Goal: Information Seeking & Learning: Learn about a topic

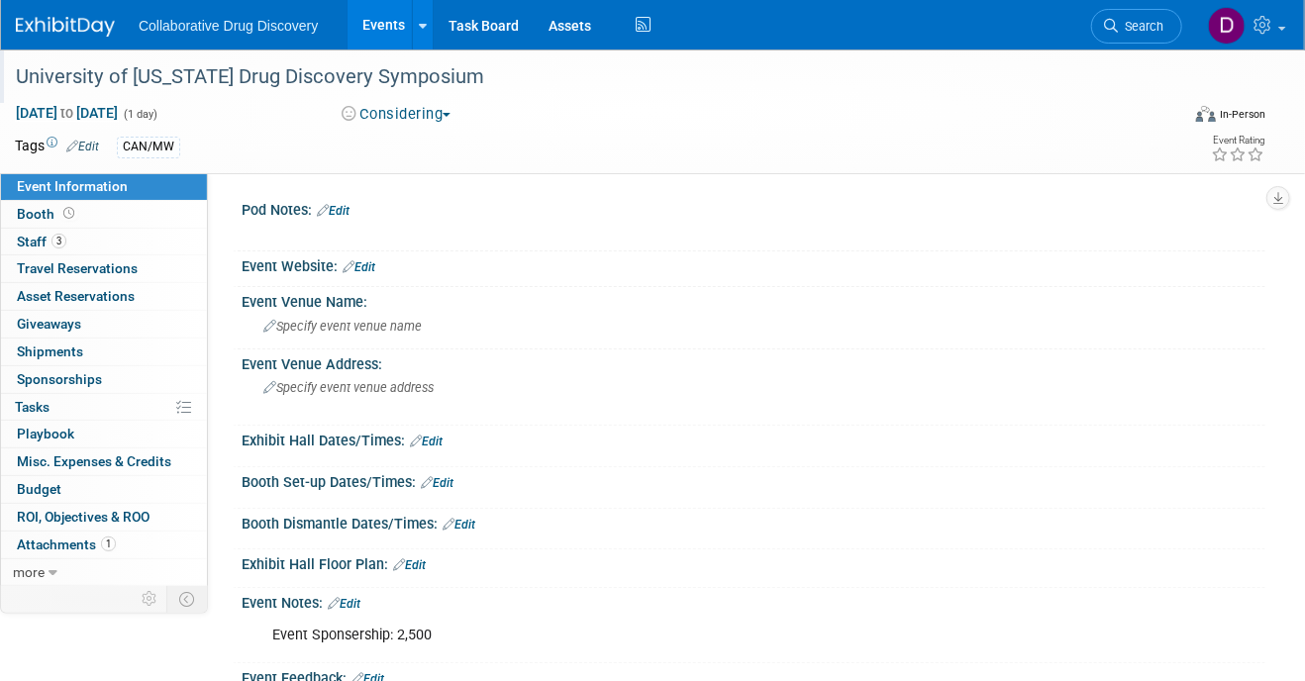
click at [263, 81] on div "University of [US_STATE] Drug Discovery Symposium" at bounding box center [584, 77] width 1150 height 36
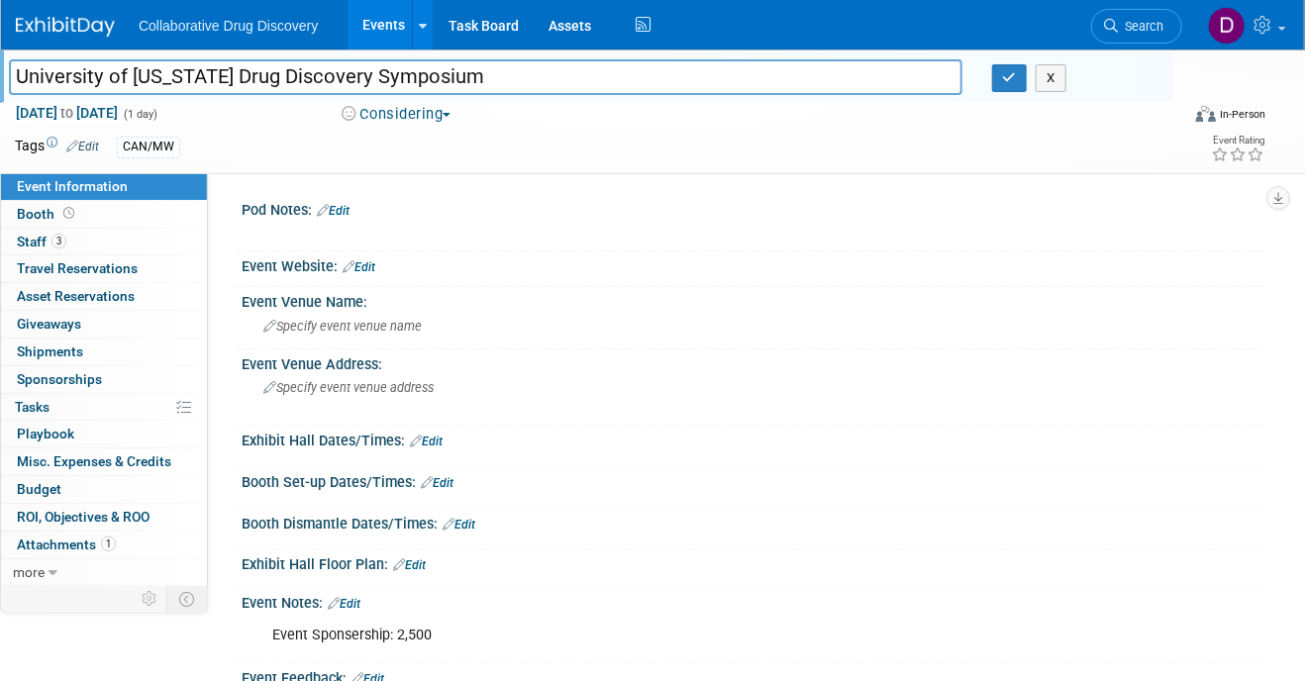
click at [263, 81] on input "University of [US_STATE] Drug Discovery Symposium" at bounding box center [486, 76] width 954 height 35
click at [85, 542] on span "Attachments 1" at bounding box center [66, 545] width 99 height 16
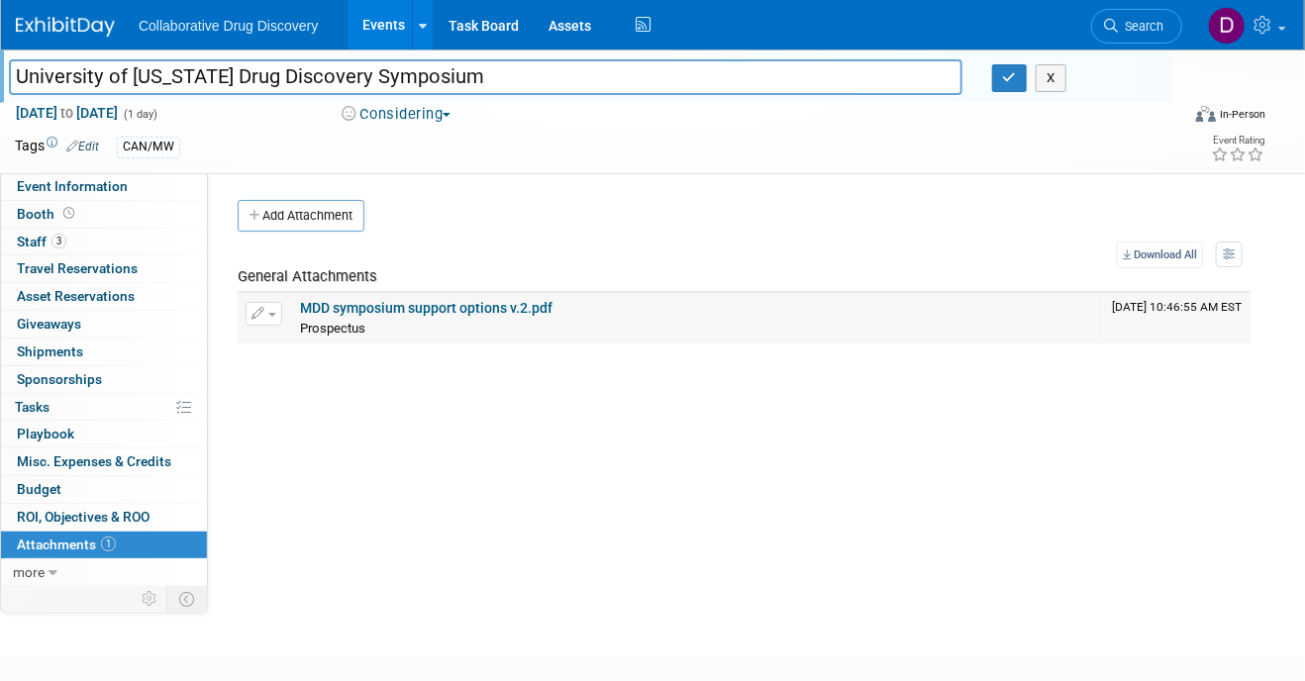
click at [365, 303] on link "MDD symposium support options v.2.pdf" at bounding box center [426, 308] width 253 height 16
click at [93, 184] on span "Event Information" at bounding box center [72, 186] width 111 height 16
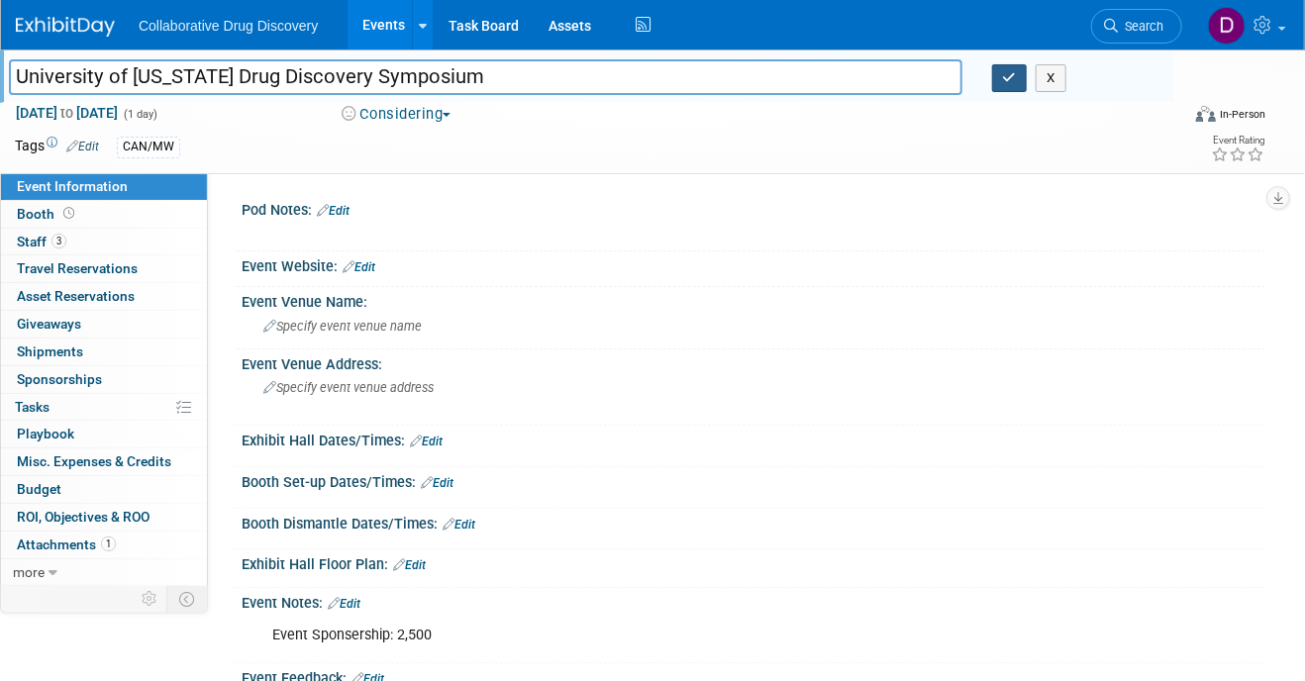
click at [1010, 83] on icon "button" at bounding box center [1010, 77] width 14 height 13
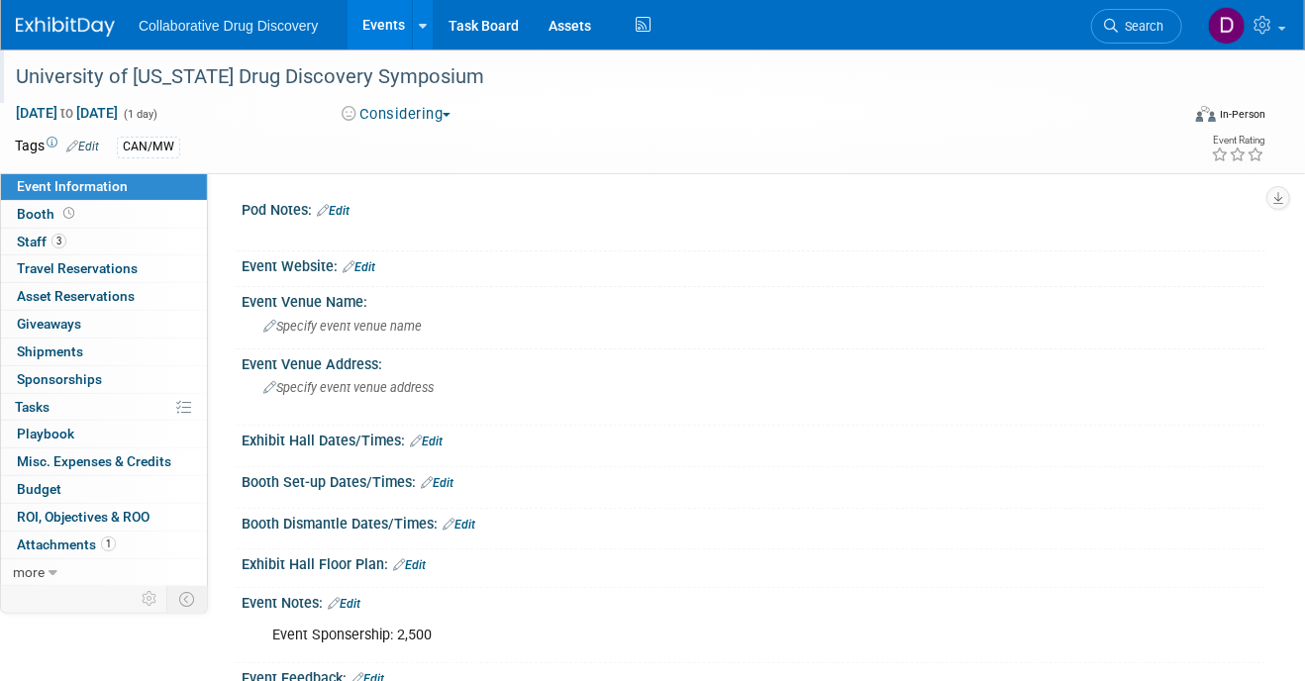
click at [401, 108] on button "Considering" at bounding box center [397, 114] width 124 height 21
click at [414, 141] on link "Committed" at bounding box center [414, 147] width 156 height 28
click at [1140, 26] on span "Search" at bounding box center [1141, 26] width 46 height 15
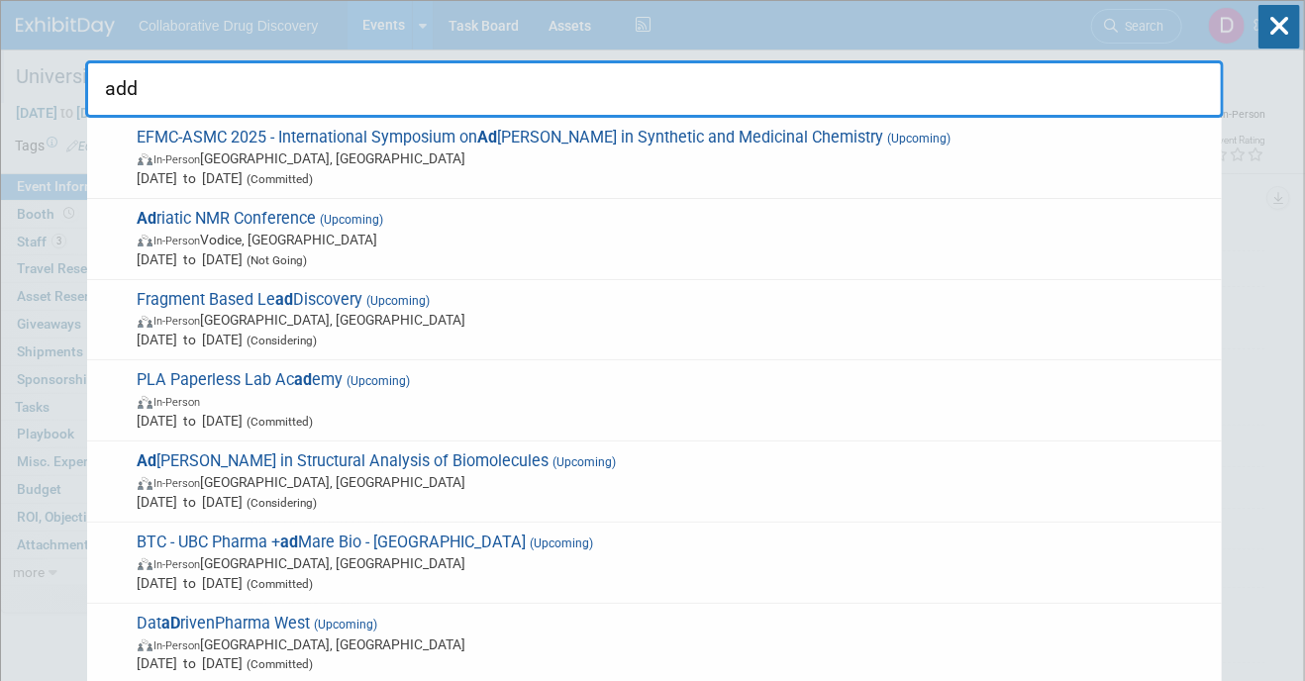
type input "addc"
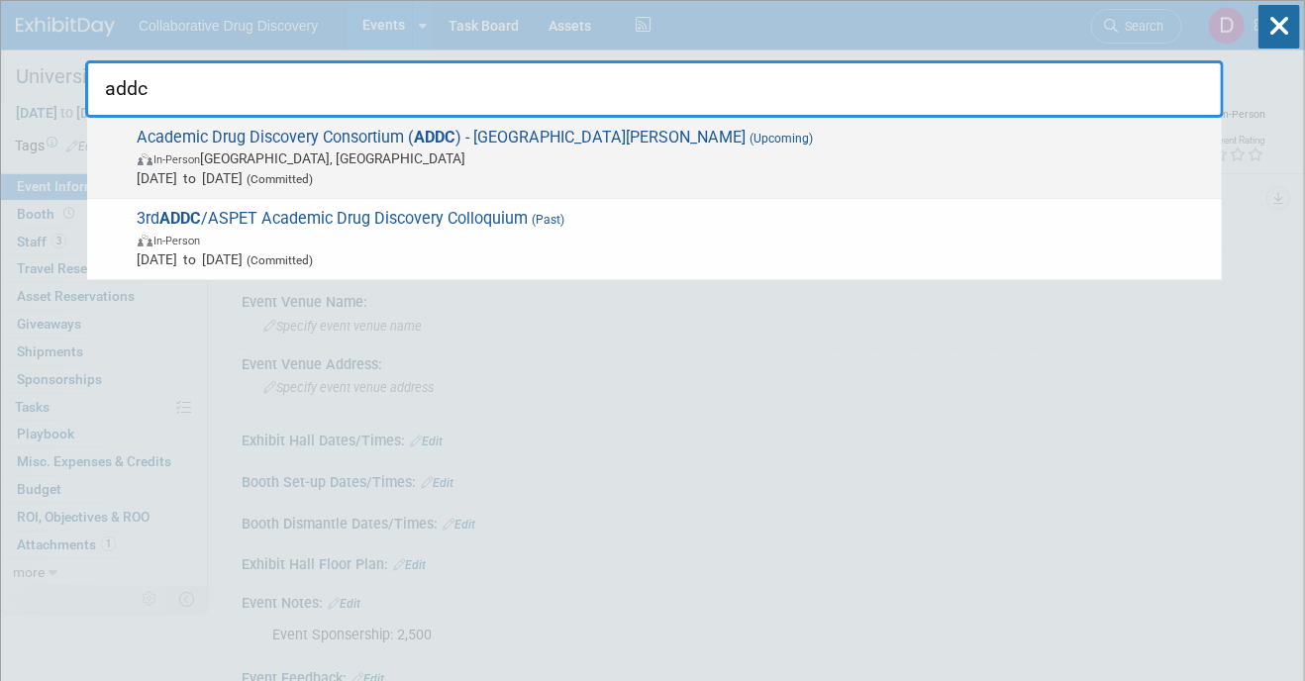
click at [304, 165] on span "In-Person St. Louis, MO" at bounding box center [675, 159] width 1075 height 20
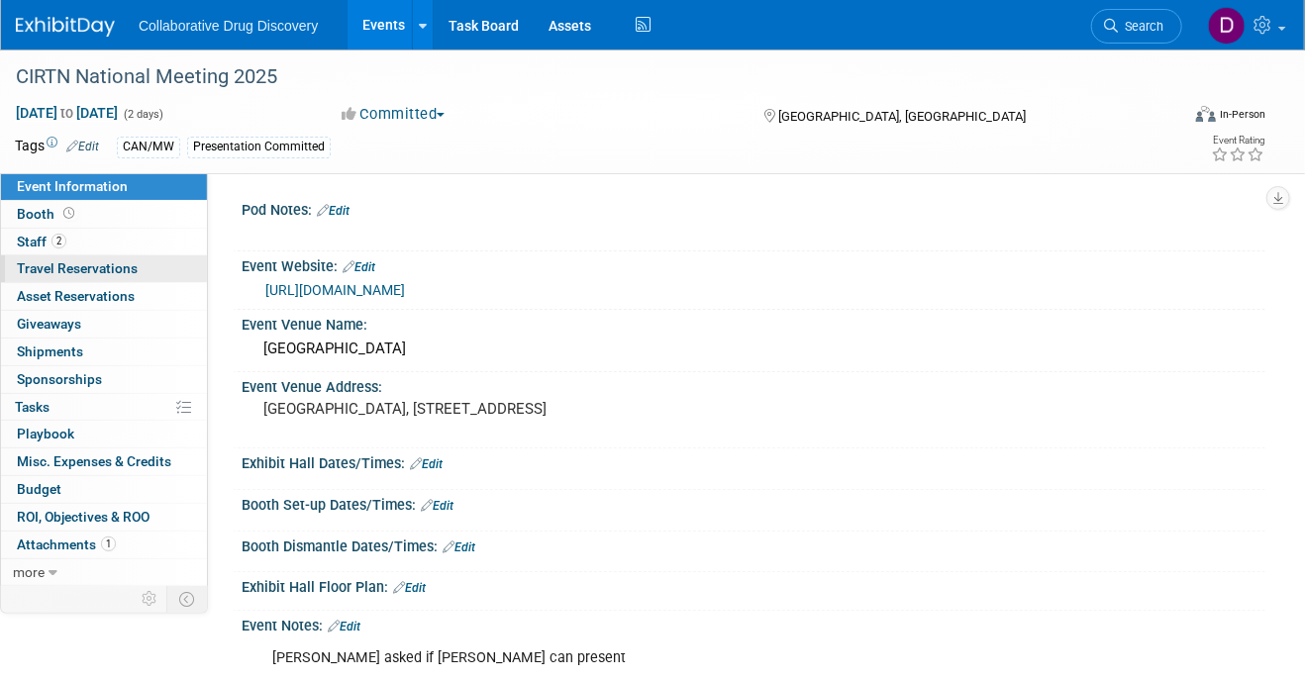
click at [94, 256] on link "0 Travel Reservations 0" at bounding box center [104, 269] width 206 height 27
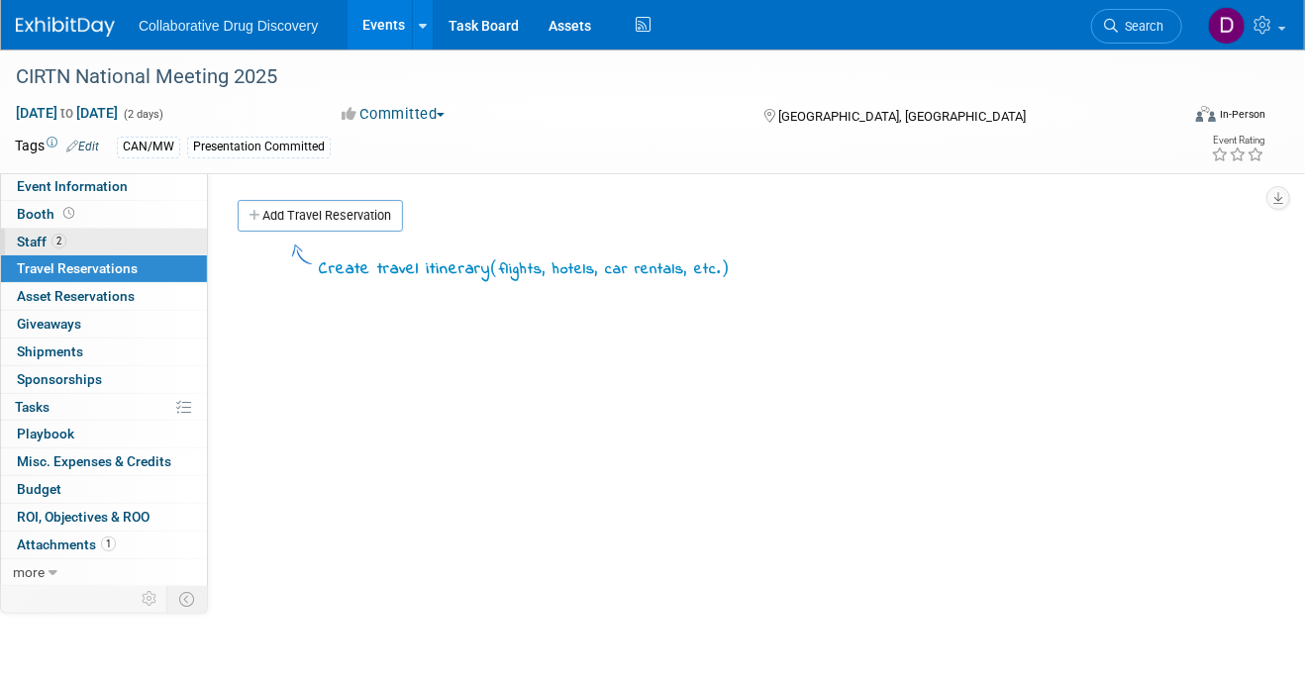
click at [100, 236] on link "2 Staff 2" at bounding box center [104, 242] width 206 height 27
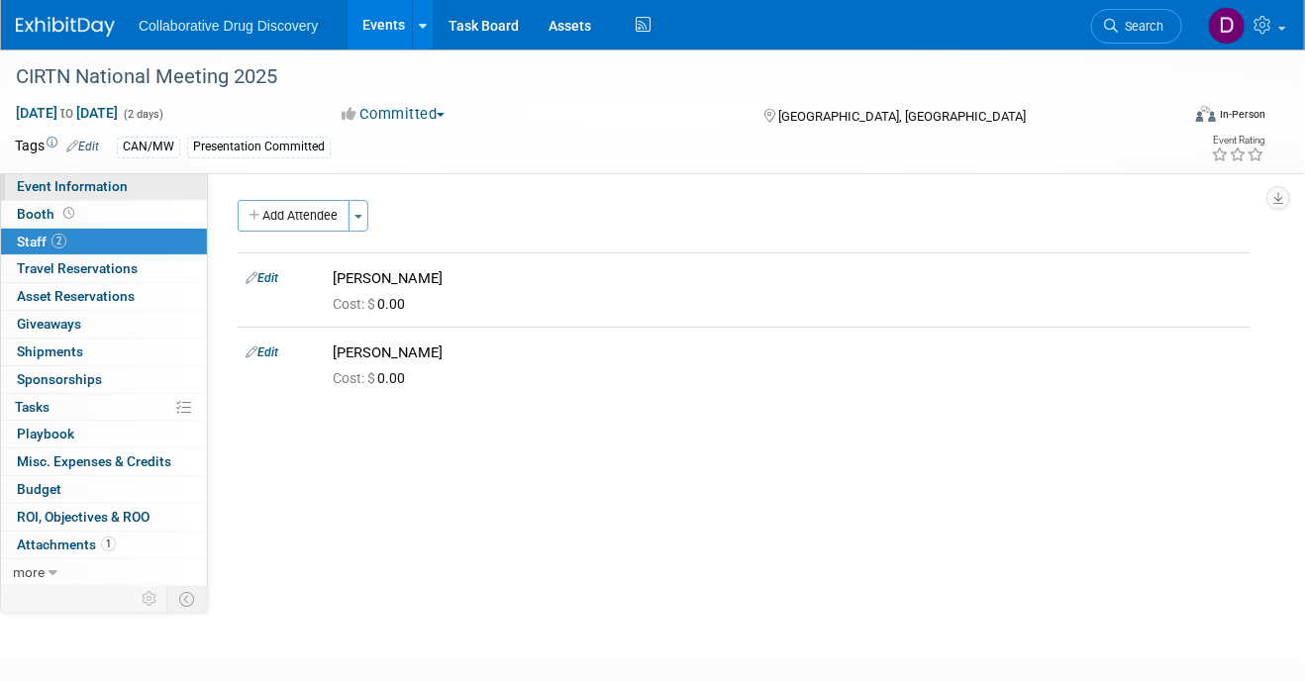
click at [119, 182] on span "Event Information" at bounding box center [72, 186] width 111 height 16
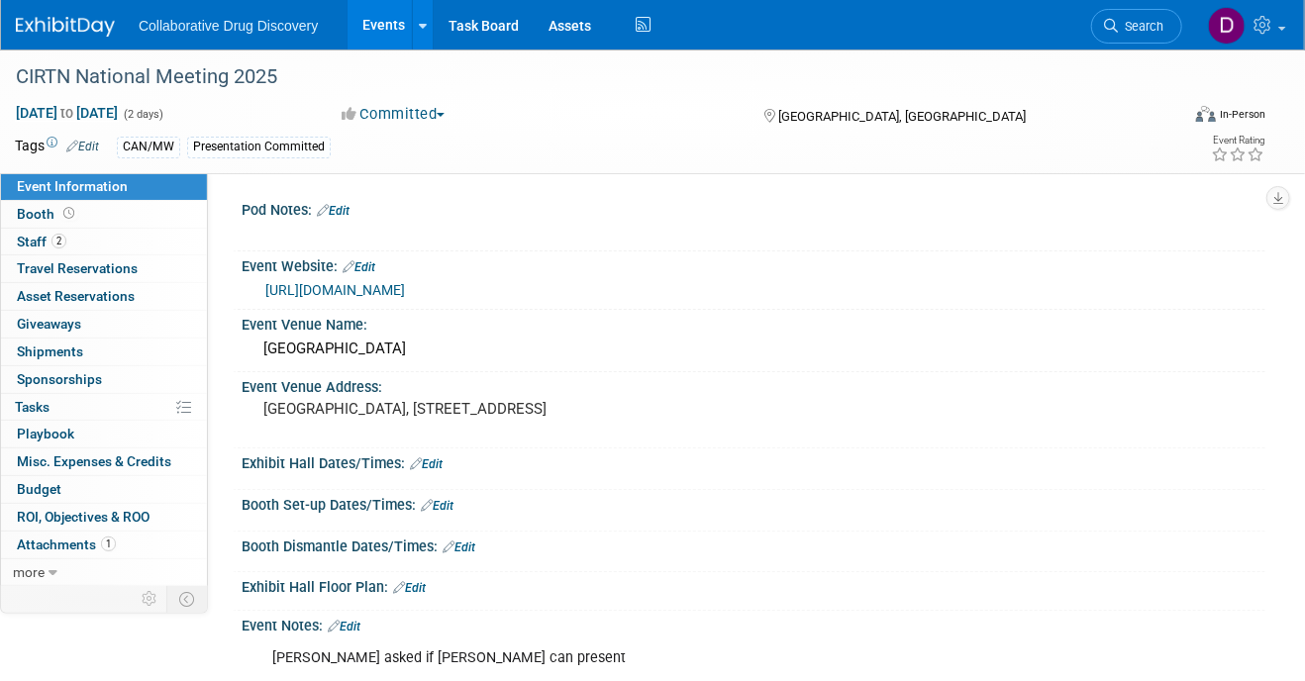
click at [333, 293] on link "https://islets.ca/" at bounding box center [335, 290] width 140 height 16
click at [1121, 16] on link "Search" at bounding box center [1136, 26] width 91 height 35
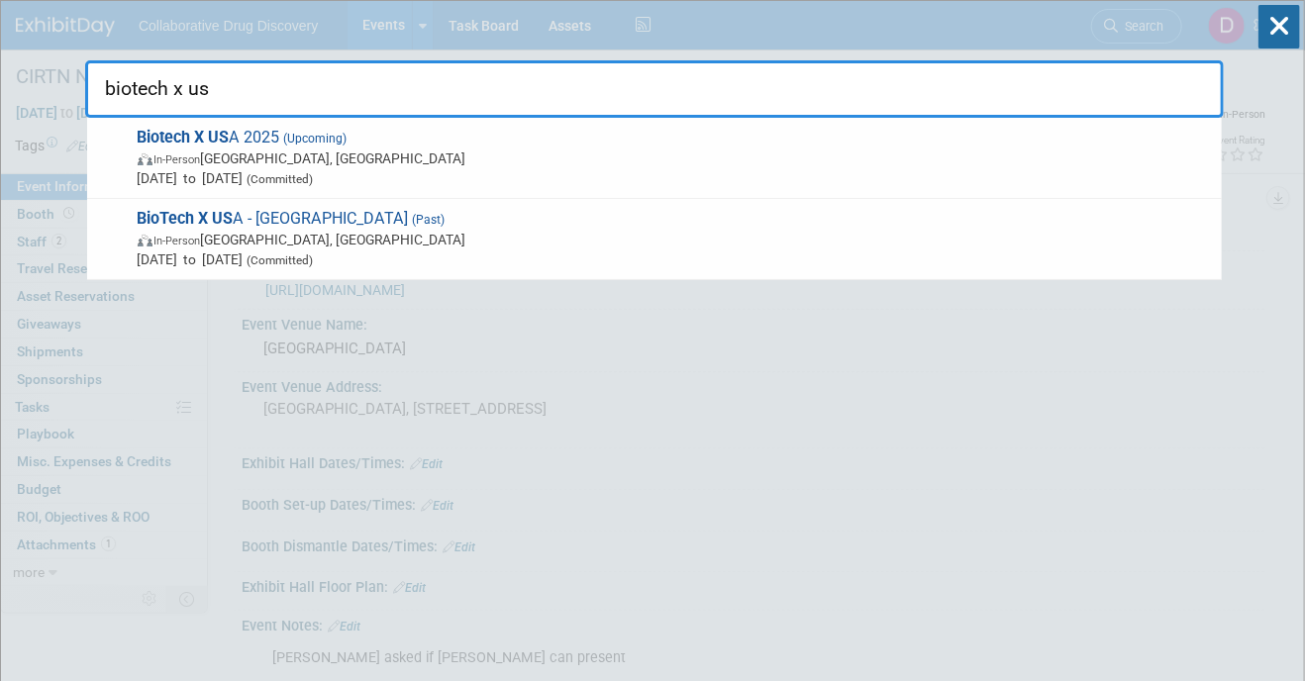
type input "biotech x usa"
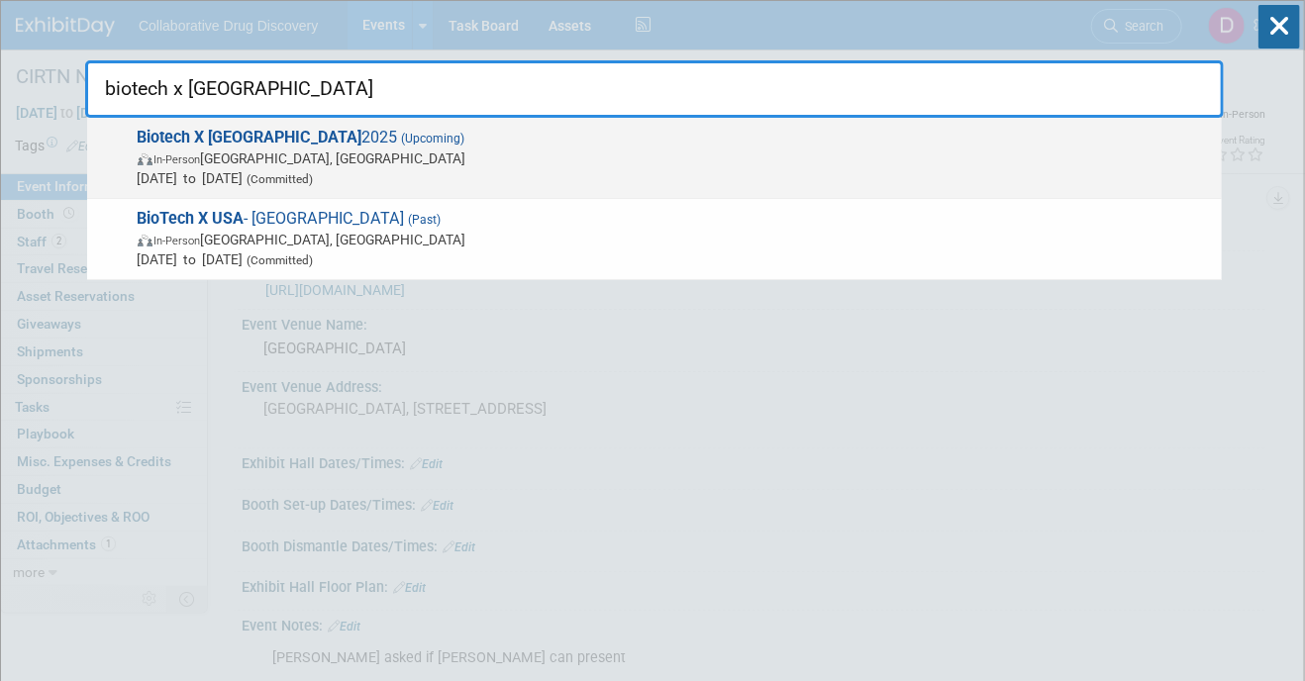
click at [367, 156] on span "In-Person Philadelphia, PA" at bounding box center [675, 159] width 1075 height 20
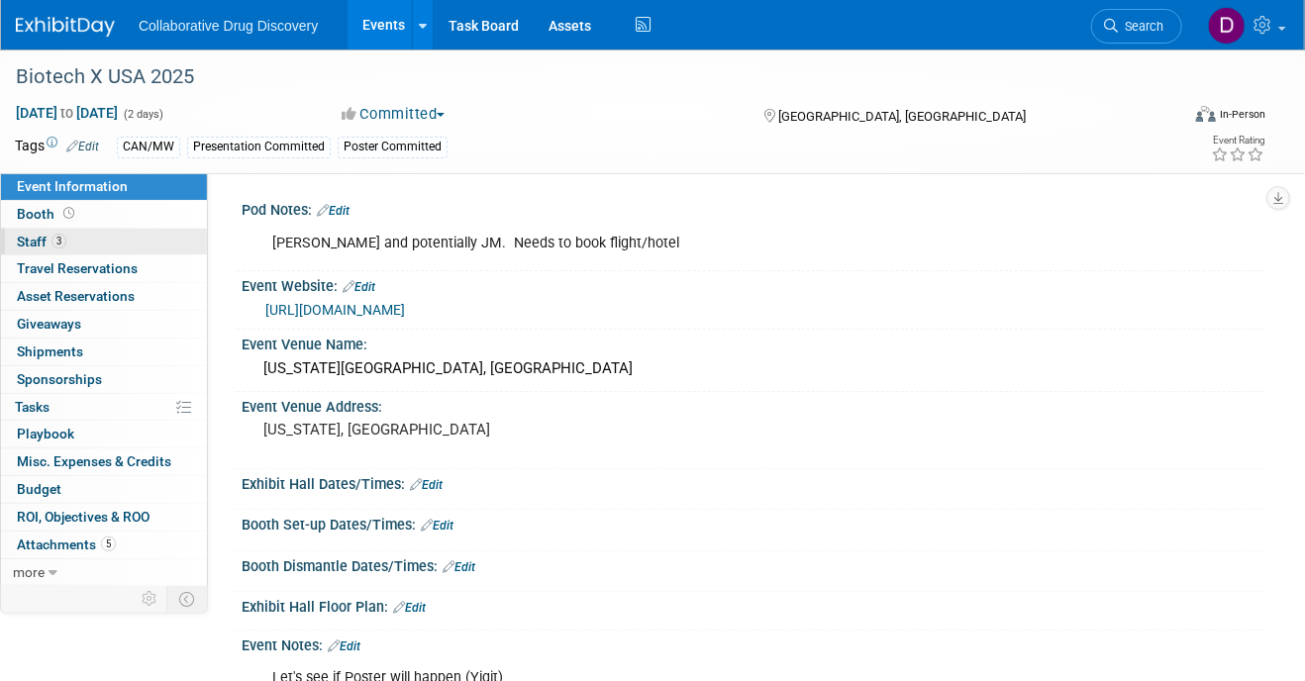
click at [103, 239] on link "3 Staff 3" at bounding box center [104, 242] width 206 height 27
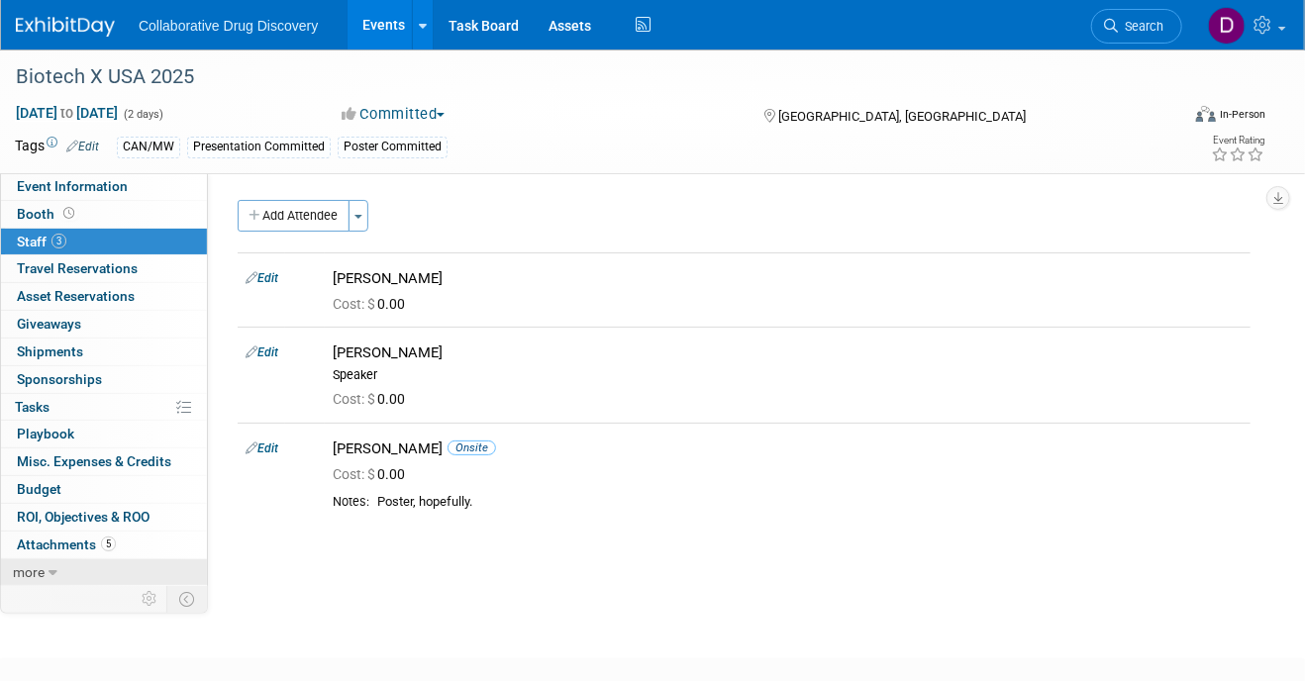
click at [49, 567] on icon at bounding box center [53, 574] width 9 height 14
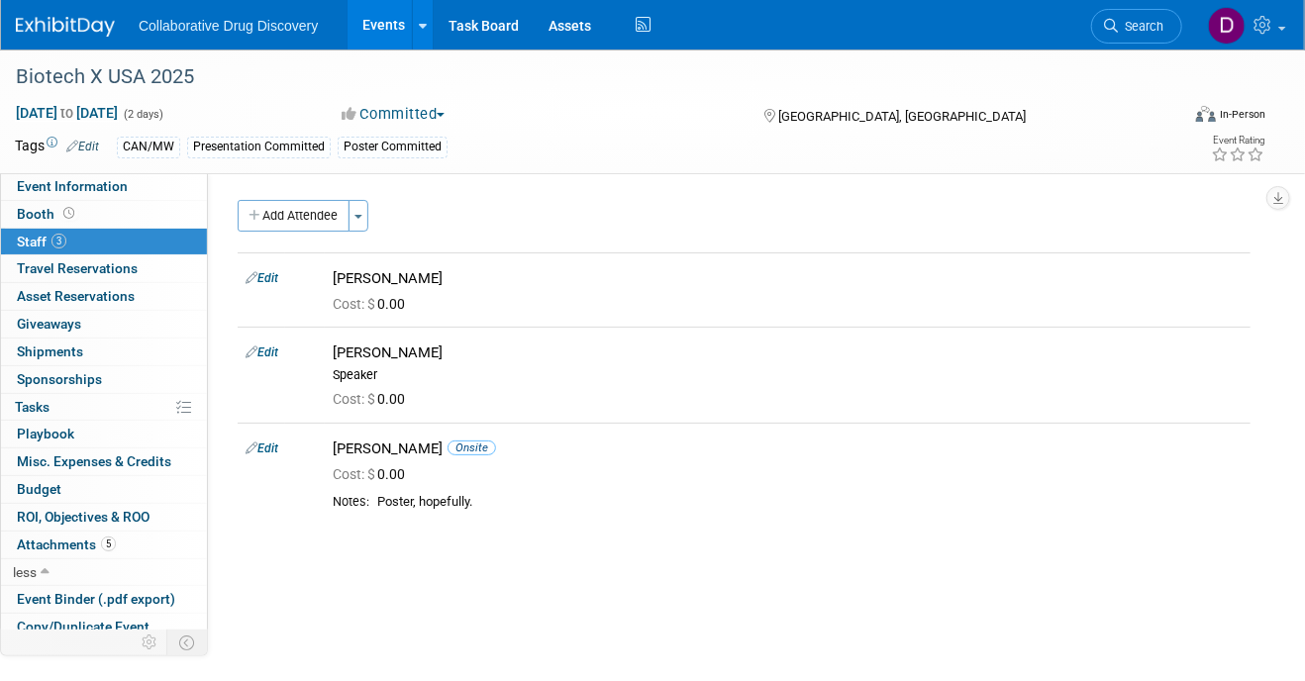
scroll to position [90, 0]
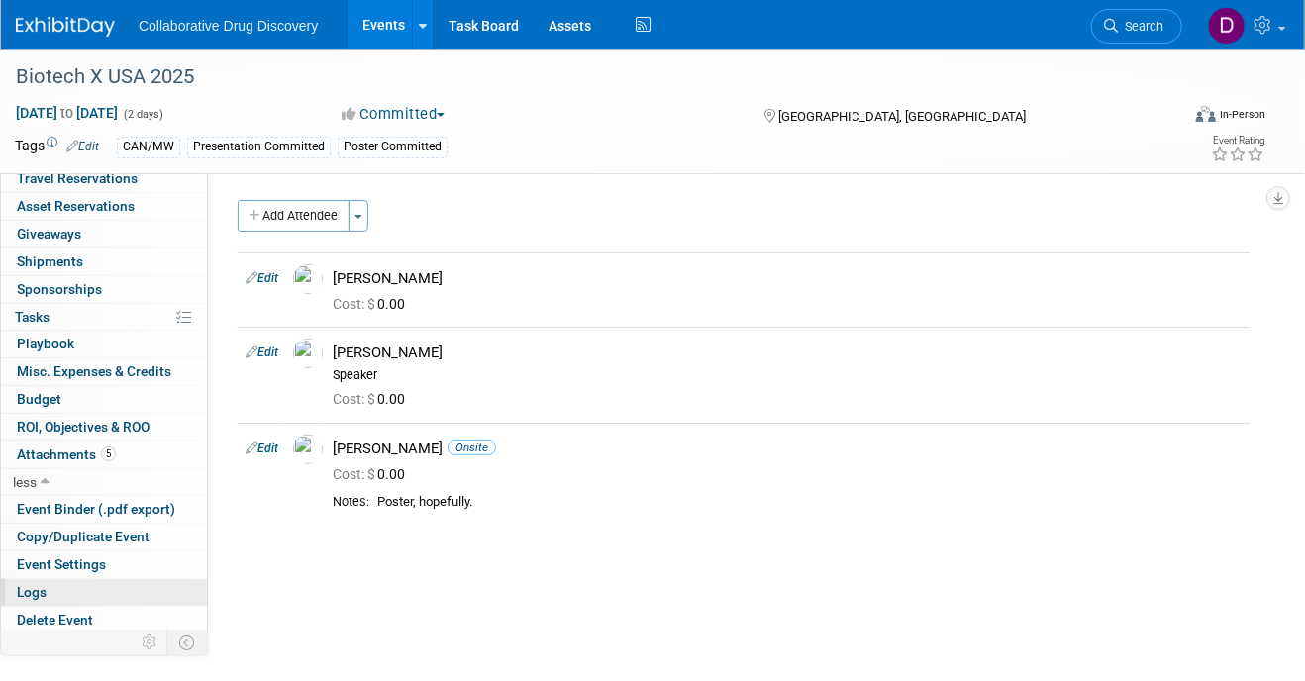
click at [51, 585] on link "Logs" at bounding box center [104, 592] width 206 height 27
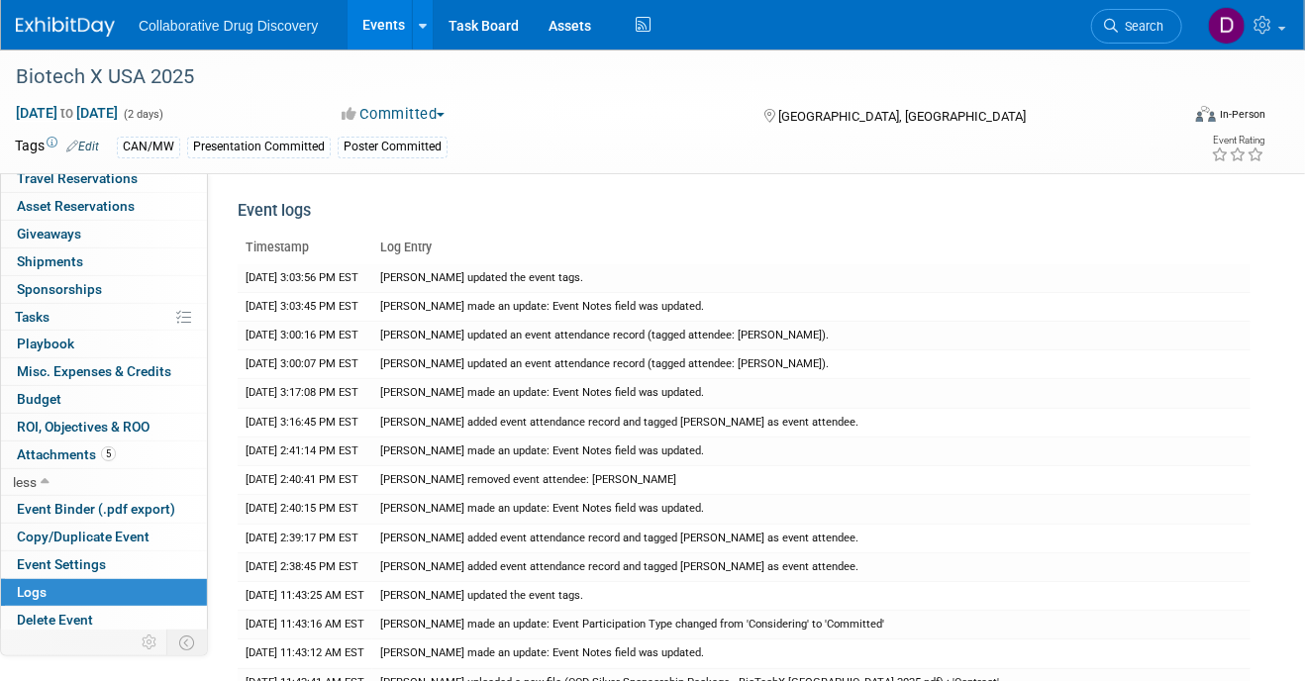
scroll to position [0, 0]
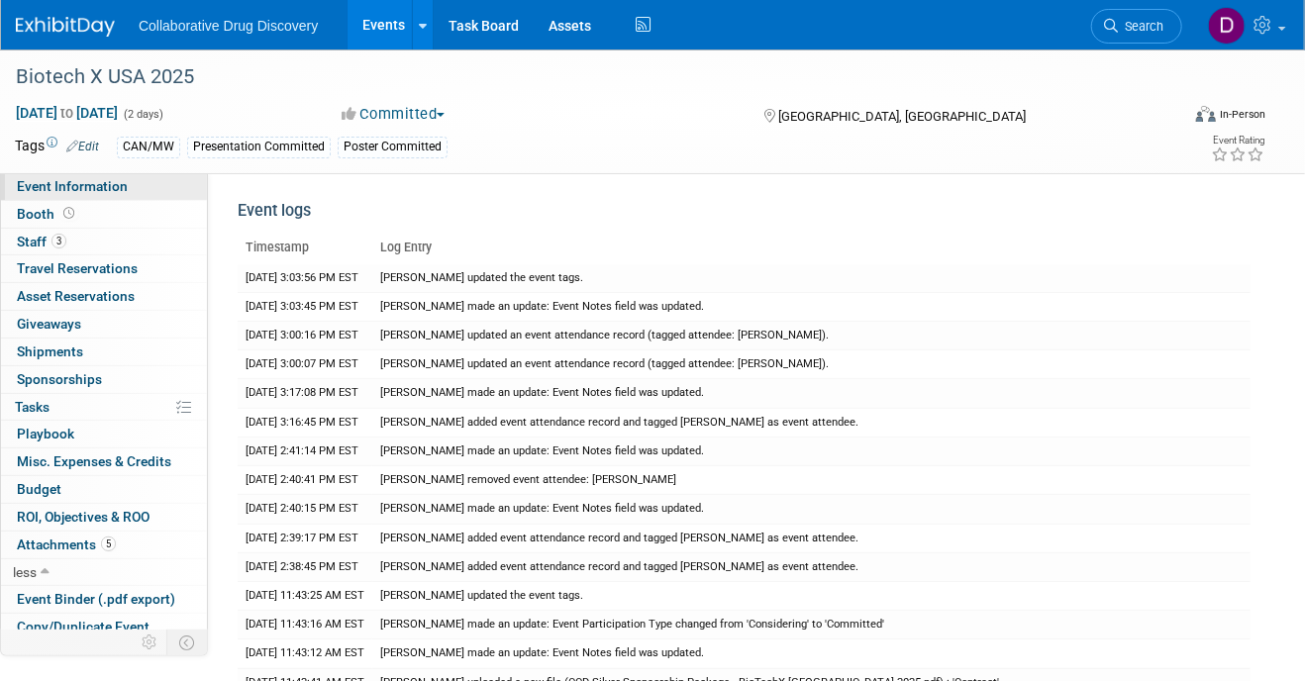
click at [91, 182] on span "Event Information" at bounding box center [72, 186] width 111 height 16
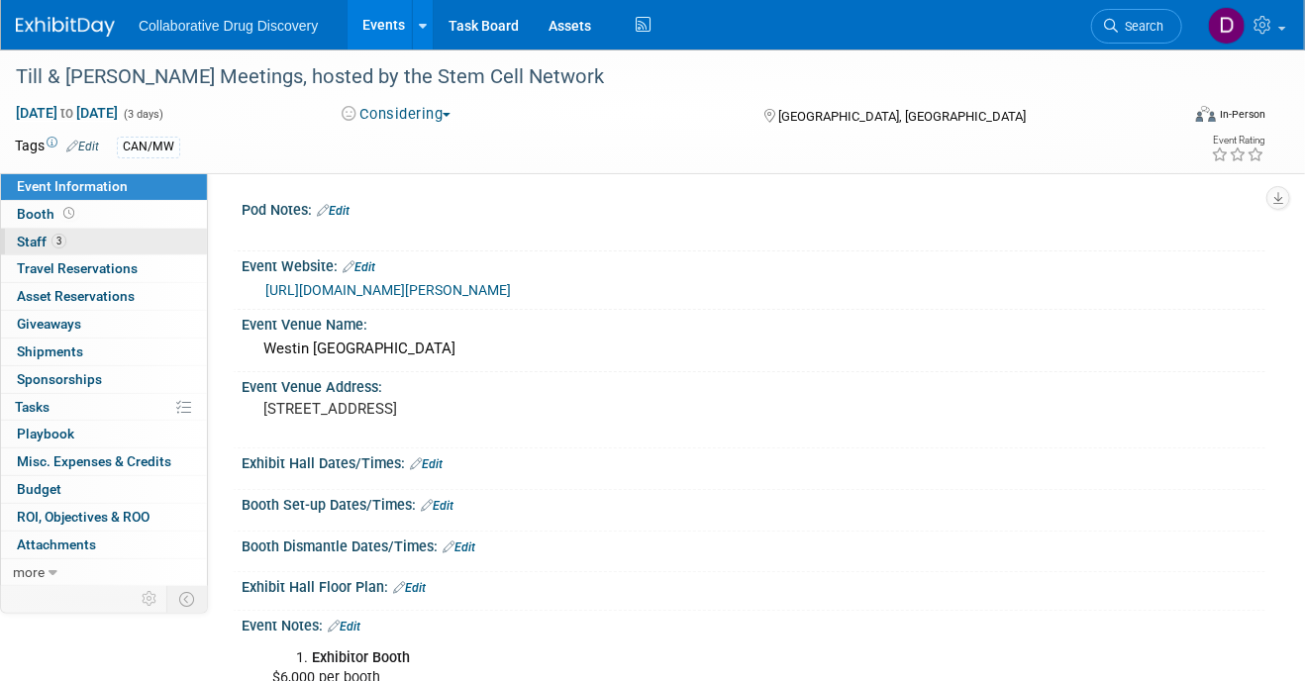
click at [101, 242] on link "3 Staff 3" at bounding box center [104, 242] width 206 height 27
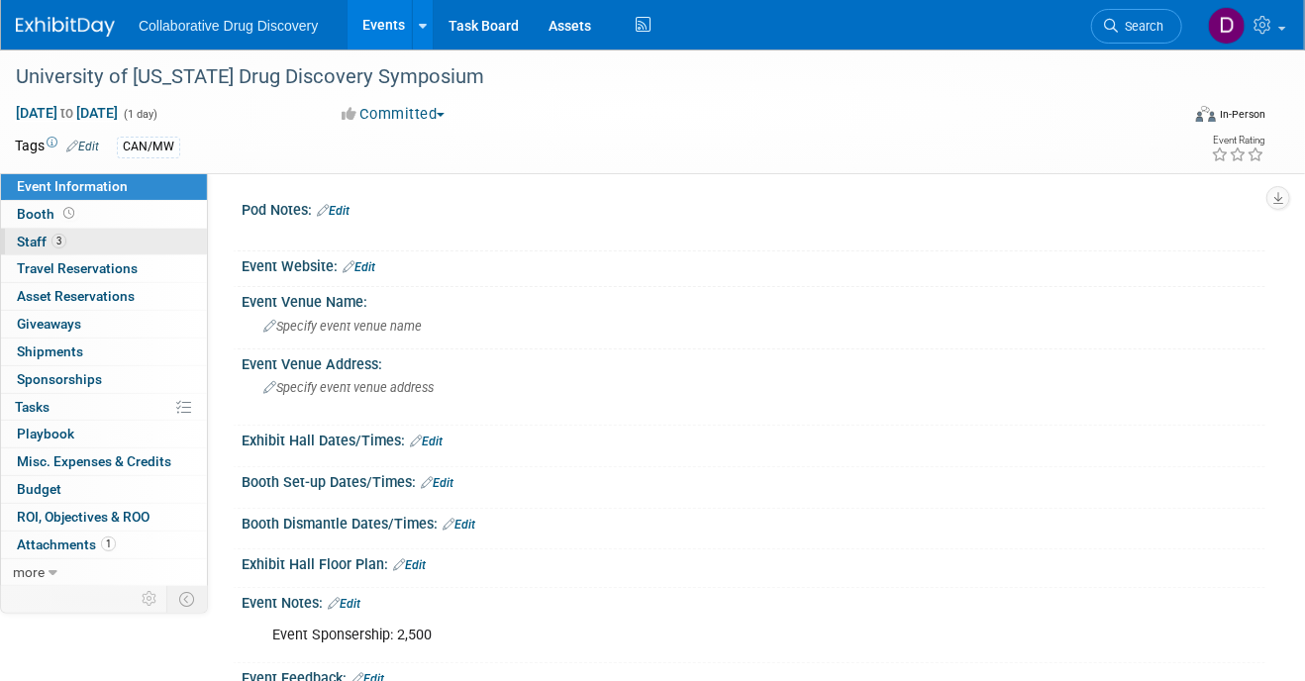
click at [114, 243] on link "3 Staff 3" at bounding box center [104, 242] width 206 height 27
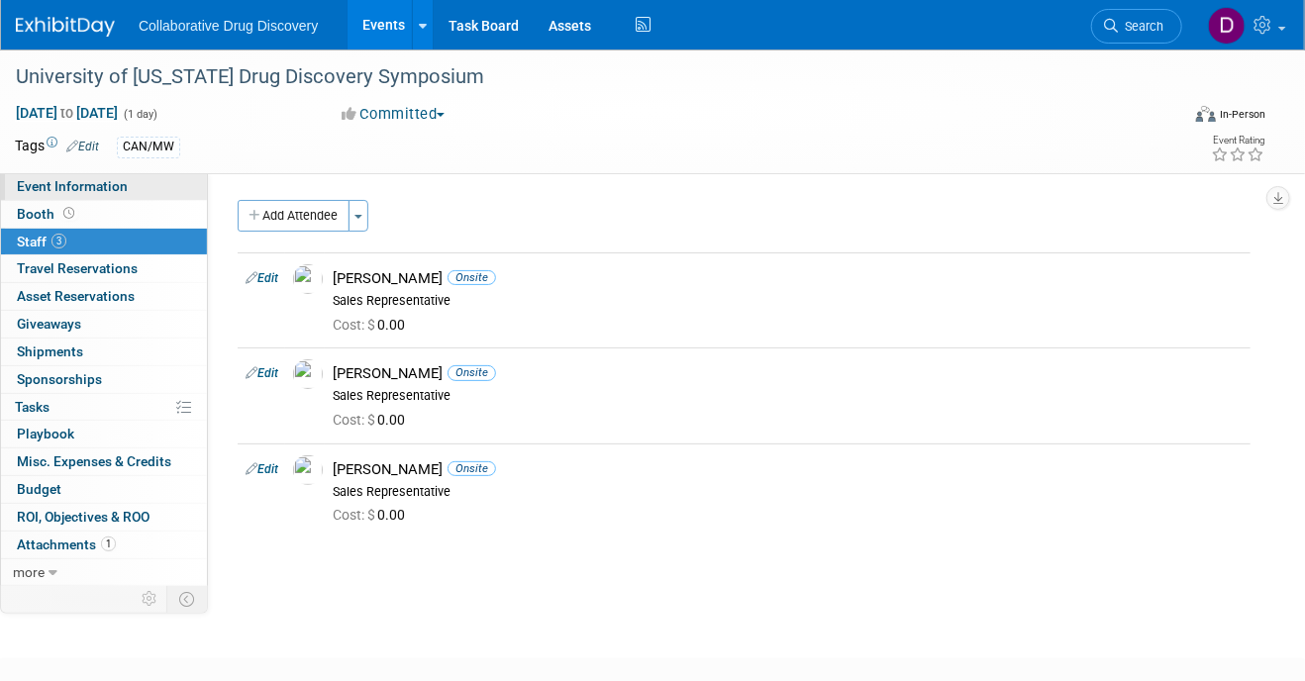
click at [120, 187] on span "Event Information" at bounding box center [72, 186] width 111 height 16
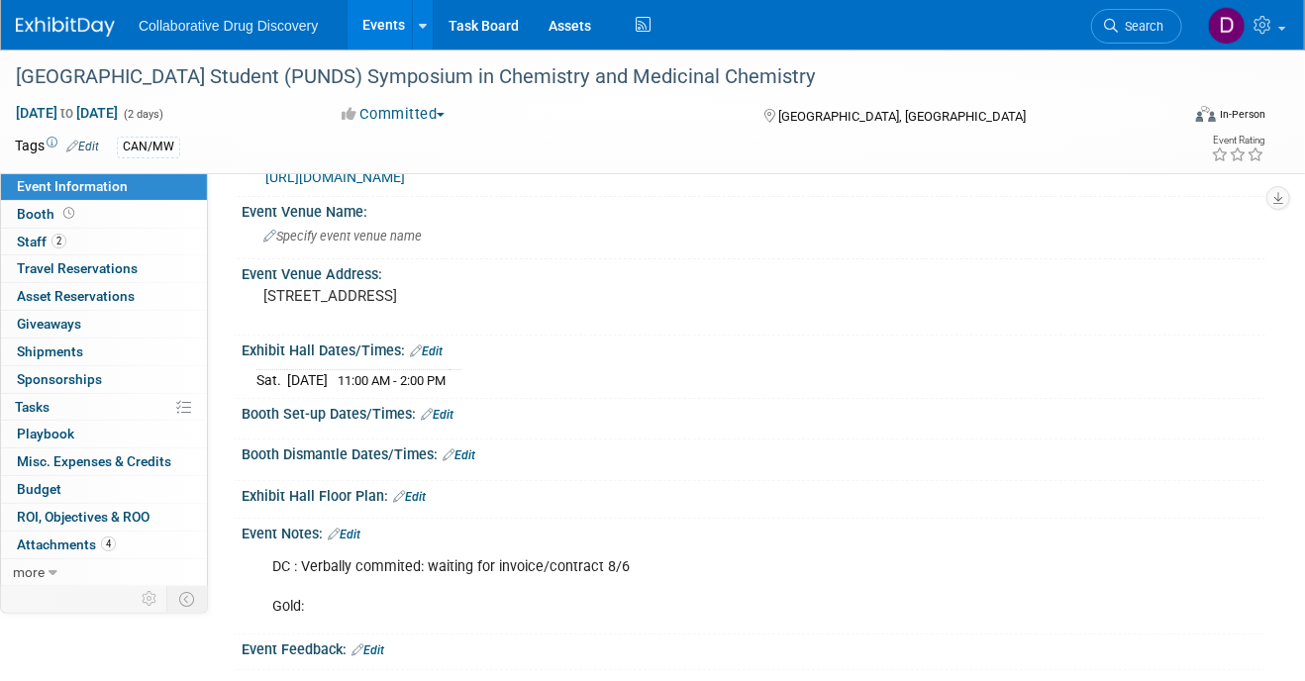
scroll to position [194, 0]
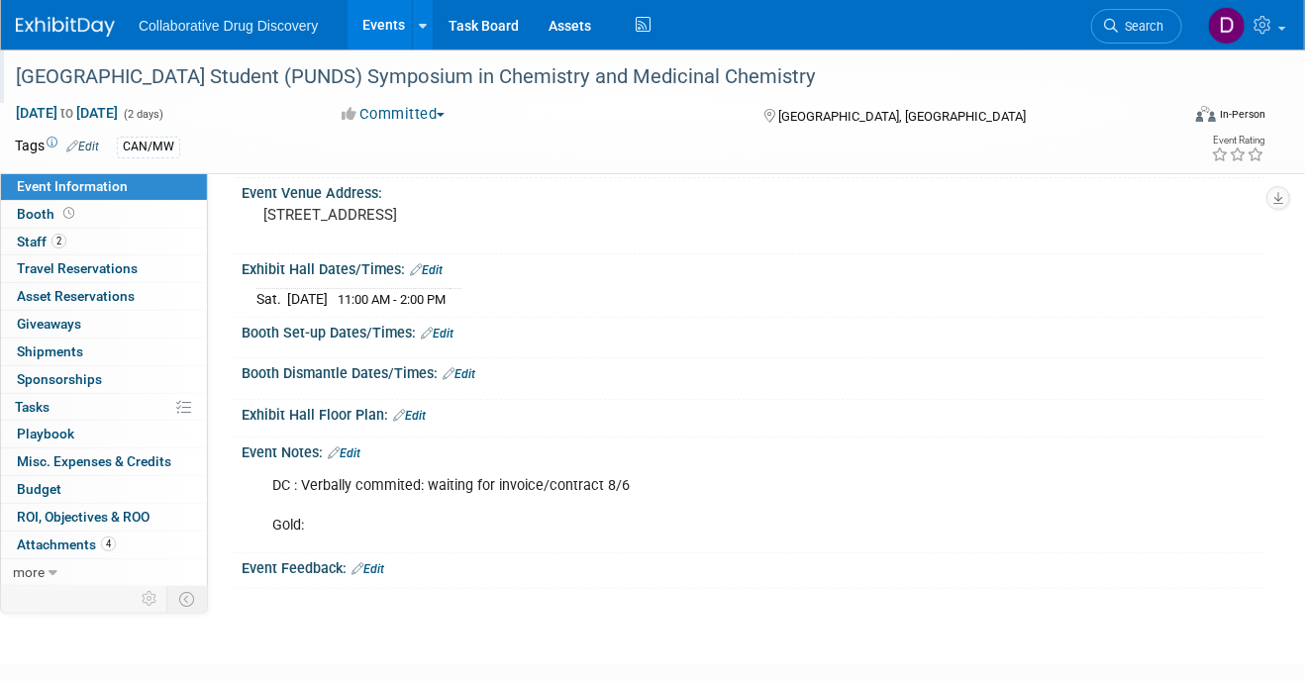
click at [657, 86] on div "[GEOGRAPHIC_DATA] Student (PUNDS) Symposium in Chemistry and Medicinal Chemistry" at bounding box center [584, 77] width 1150 height 36
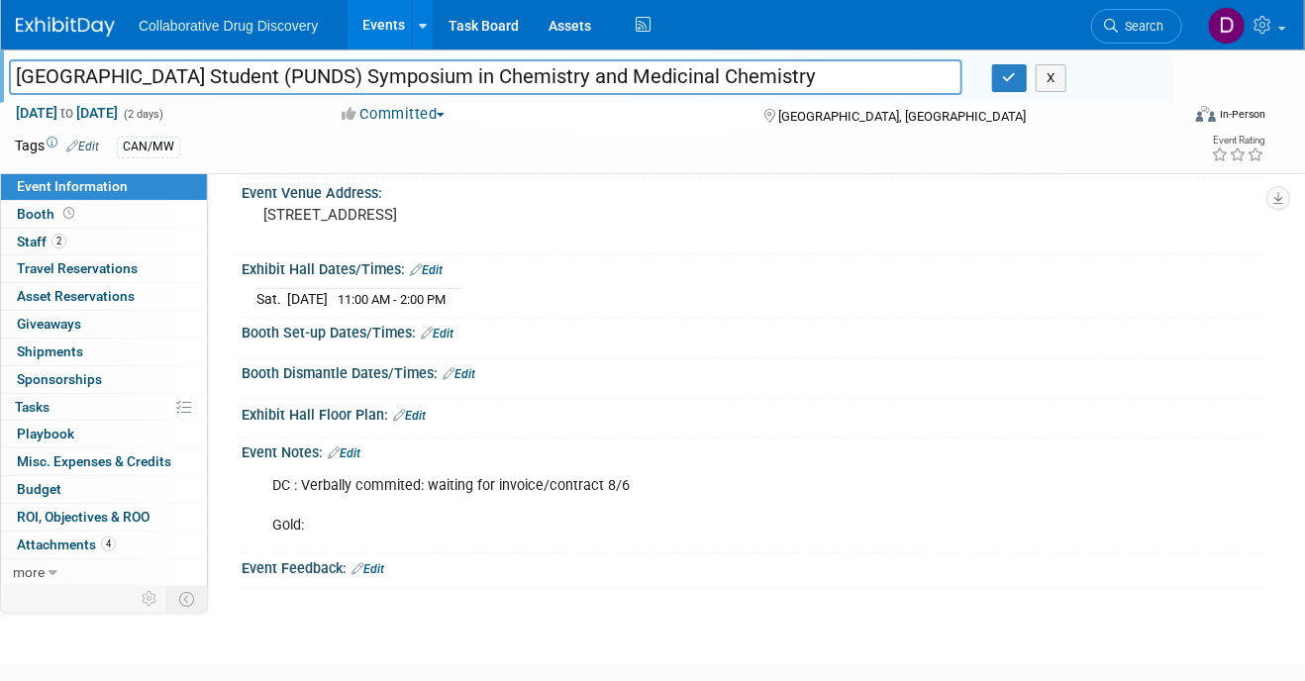
click at [657, 85] on input "[GEOGRAPHIC_DATA] Student (PUNDS) Symposium in Chemistry and Medicinal Chemistry" at bounding box center [486, 76] width 954 height 35
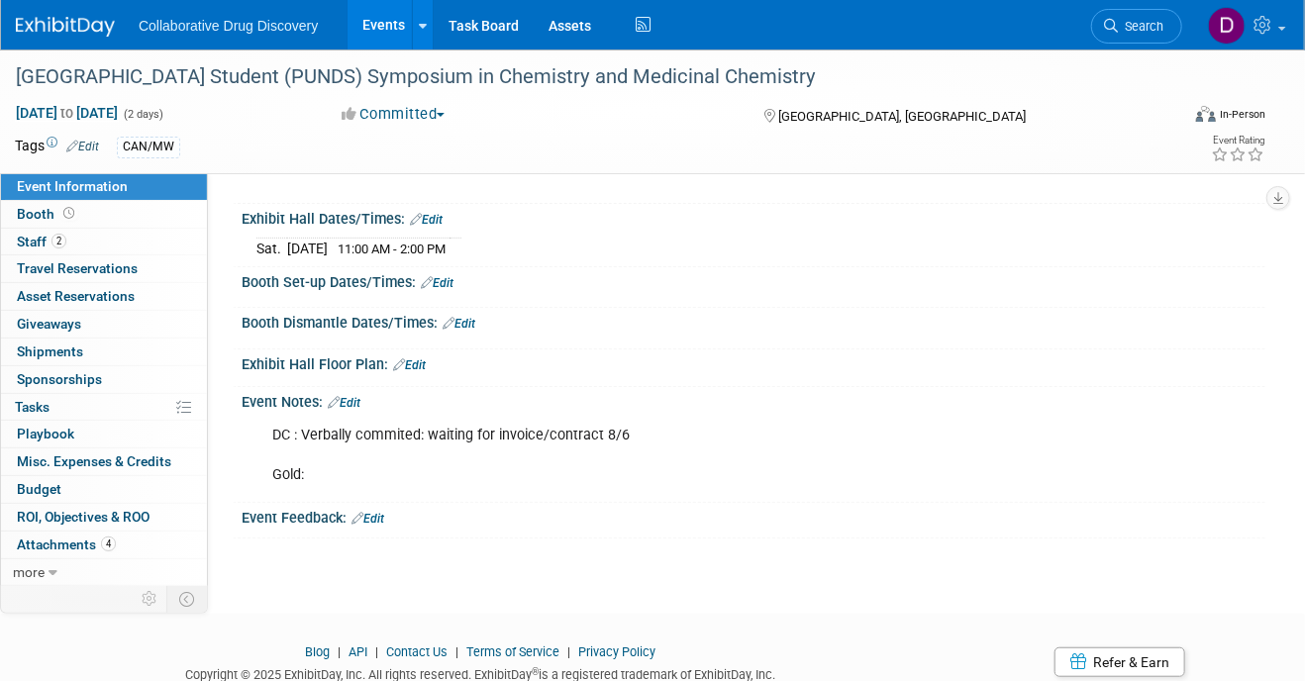
scroll to position [313, 0]
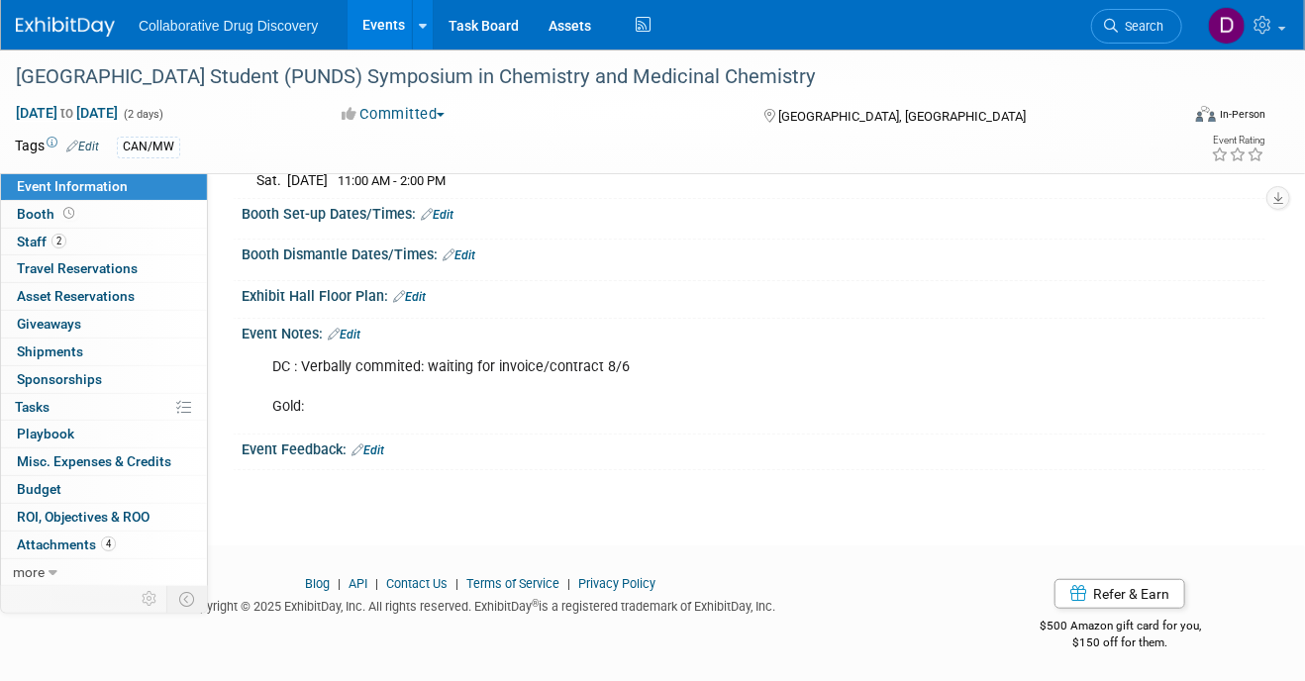
click at [547, 372] on div "DC : Verbally commited: waiting for invoice/contract 8/6 Gold:" at bounding box center [662, 387] width 806 height 79
click at [547, 371] on div "DC : Verbally commited: waiting for invoice/contract 8/6 Gold:" at bounding box center [662, 387] width 806 height 79
click at [546, 372] on div "DC : Verbally commited: waiting for invoice/contract 8/6 Gold:" at bounding box center [662, 387] width 806 height 79
drag, startPoint x: 441, startPoint y: 359, endPoint x: 209, endPoint y: 334, distance: 233.1
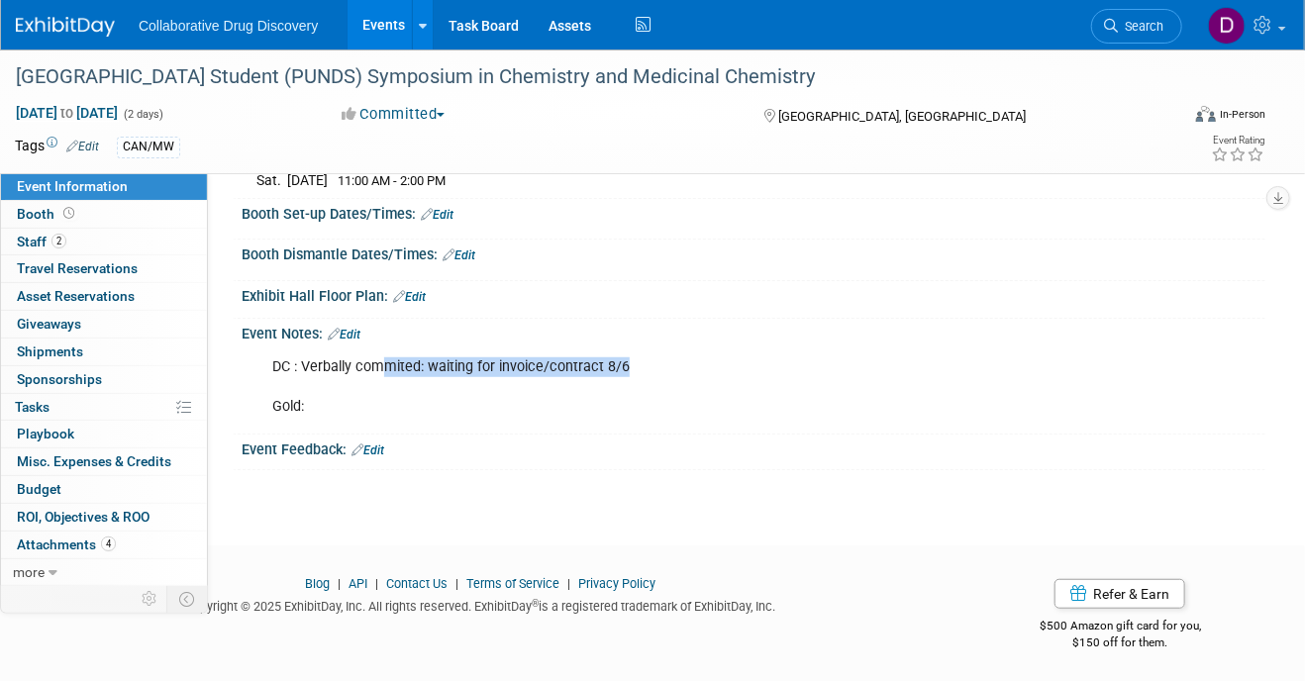
click at [243, 343] on div "DC : Verbally commited: waiting for invoice/contract 8/6 Gold: X" at bounding box center [754, 386] width 1024 height 86
click at [493, 372] on div "DC : Verbally commited: waiting for invoice/contract 8/6 Gold:" at bounding box center [662, 387] width 806 height 79
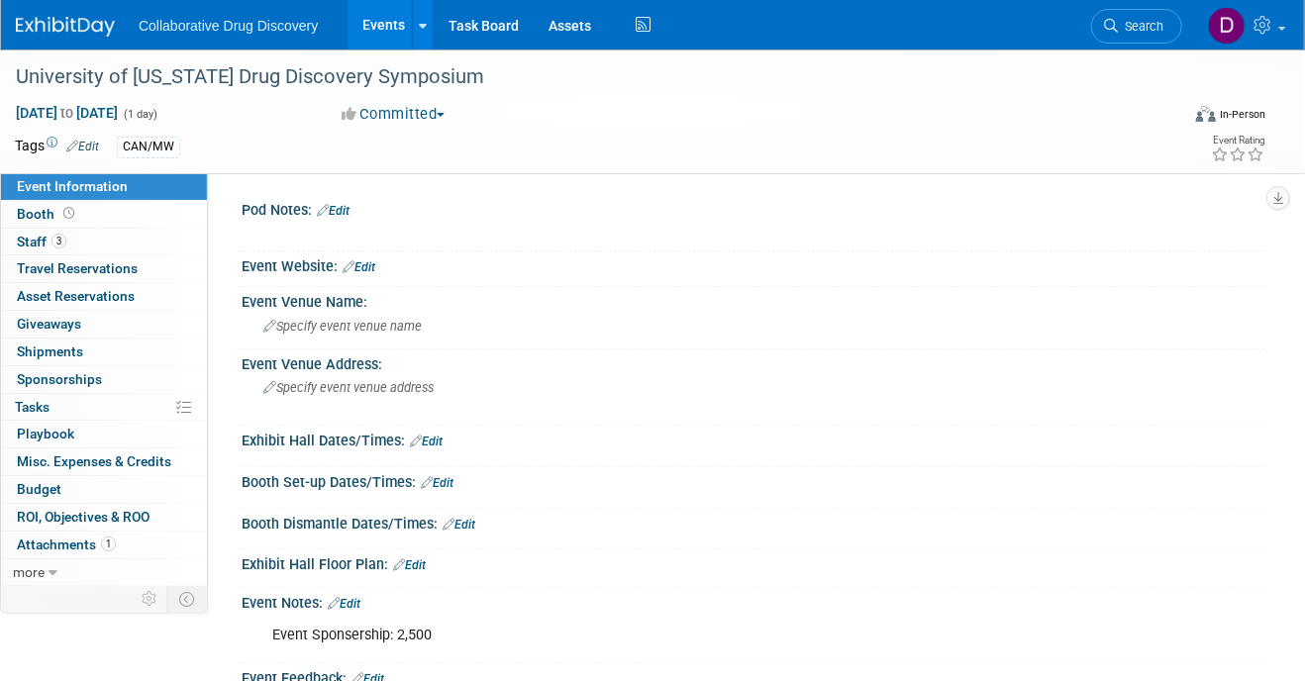
scroll to position [230, 0]
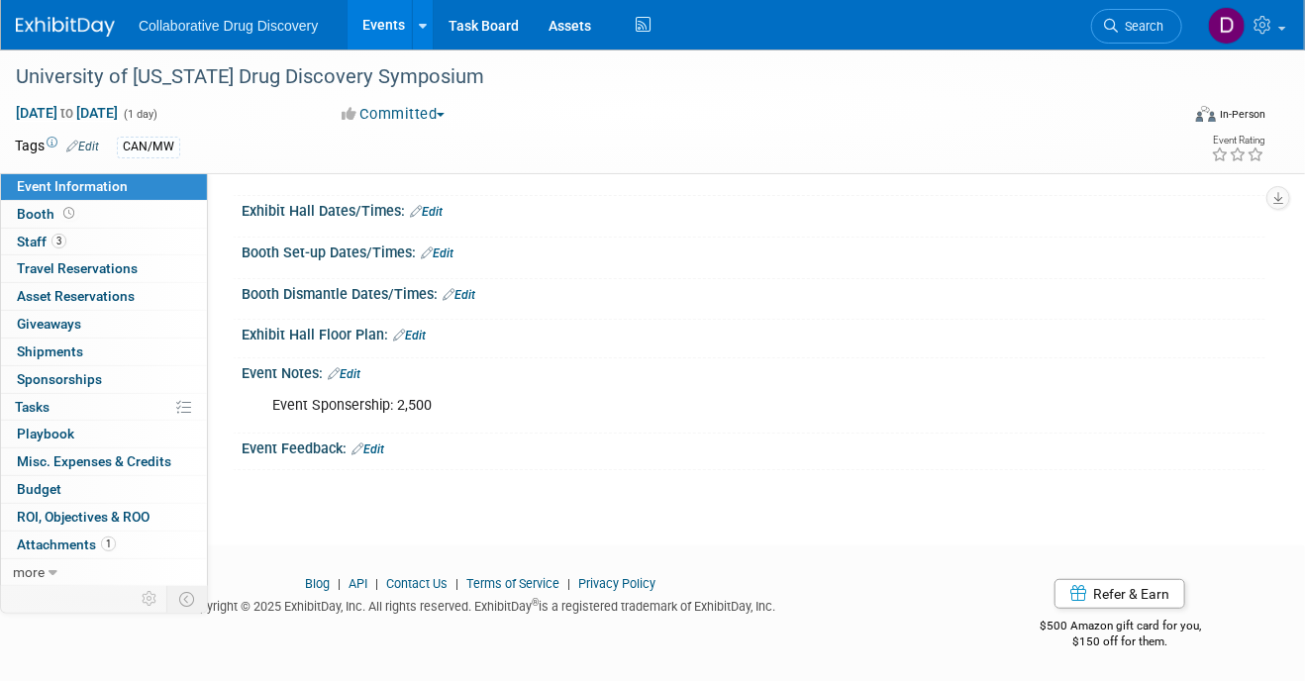
click at [323, 402] on div "Event Sponsership: 2,500" at bounding box center [662, 406] width 806 height 40
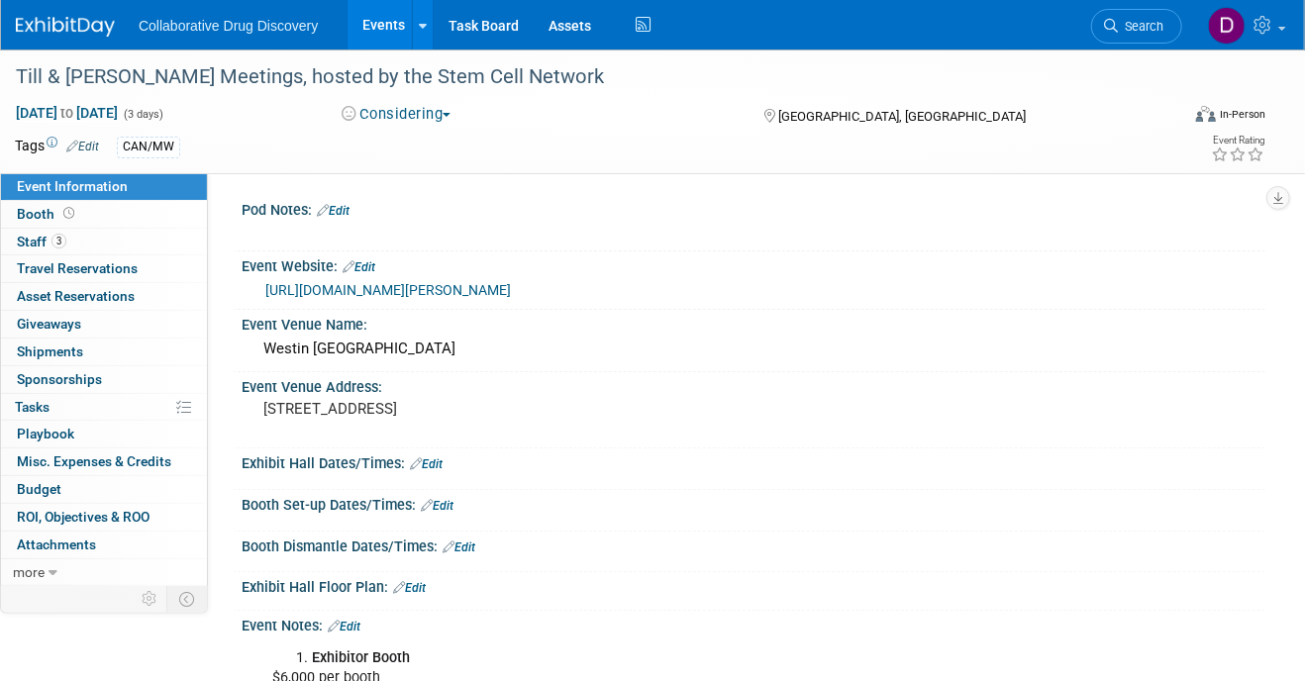
scroll to position [218, 0]
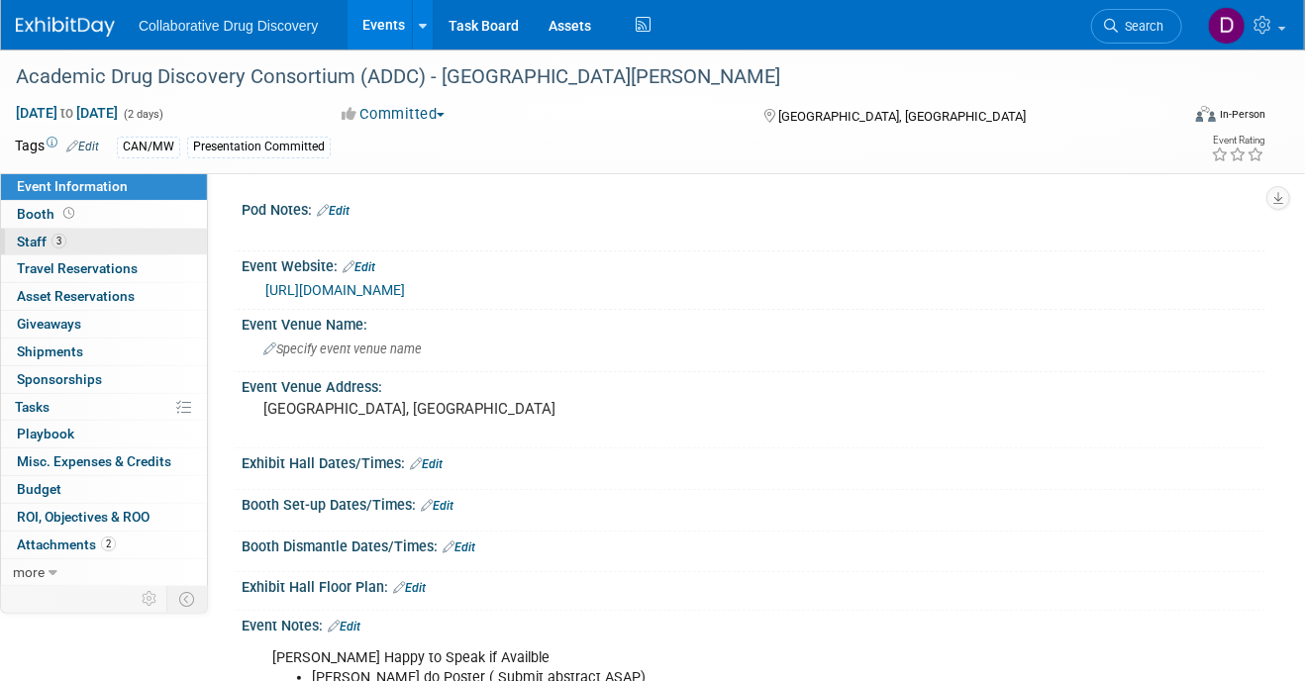
click at [66, 236] on link "3 Staff 3" at bounding box center [104, 242] width 206 height 27
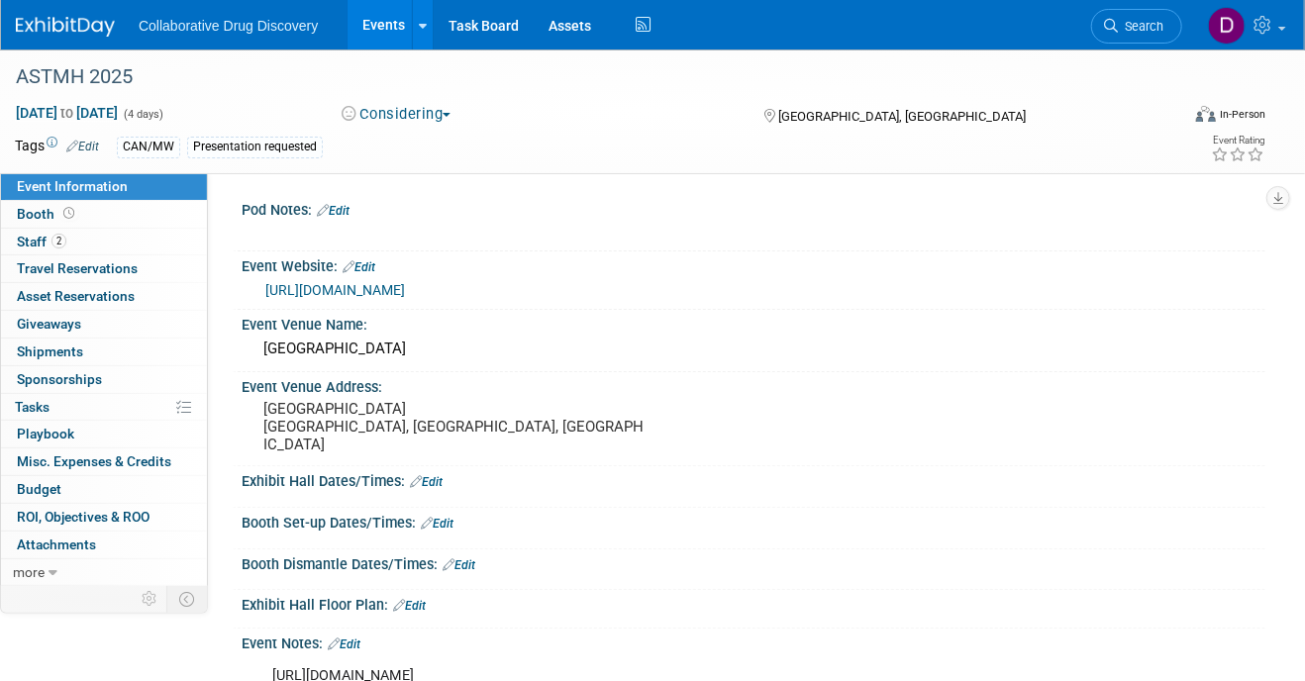
click at [388, 289] on link "[URL][DOMAIN_NAME]" at bounding box center [335, 290] width 140 height 16
click at [55, 247] on span "2" at bounding box center [59, 241] width 15 height 15
click at [403, 298] on div "[URL][DOMAIN_NAME]" at bounding box center [757, 290] width 985 height 23
click at [403, 289] on link "[URL][DOMAIN_NAME]" at bounding box center [335, 290] width 140 height 16
